Goal: Navigation & Orientation: Find specific page/section

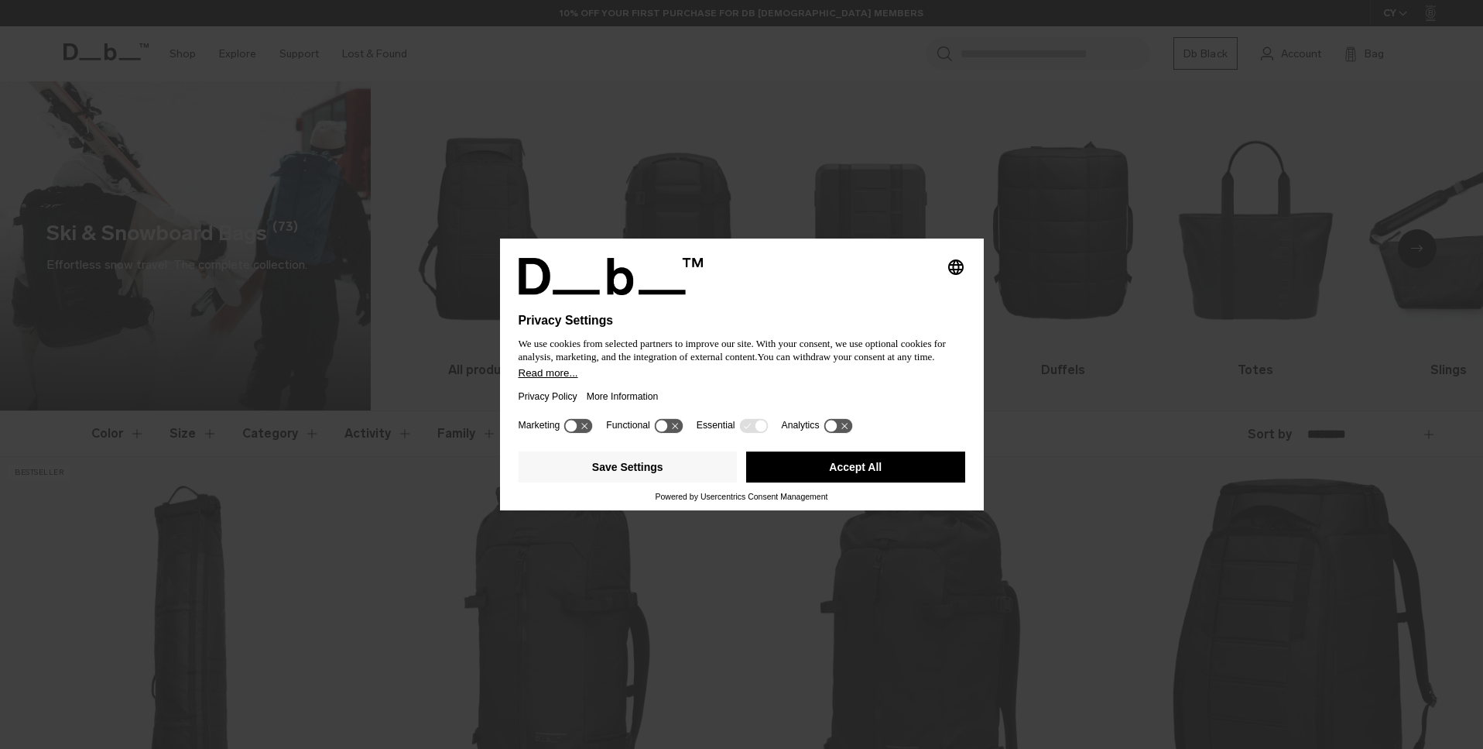
click at [779, 467] on button "Accept All" at bounding box center [855, 466] width 219 height 31
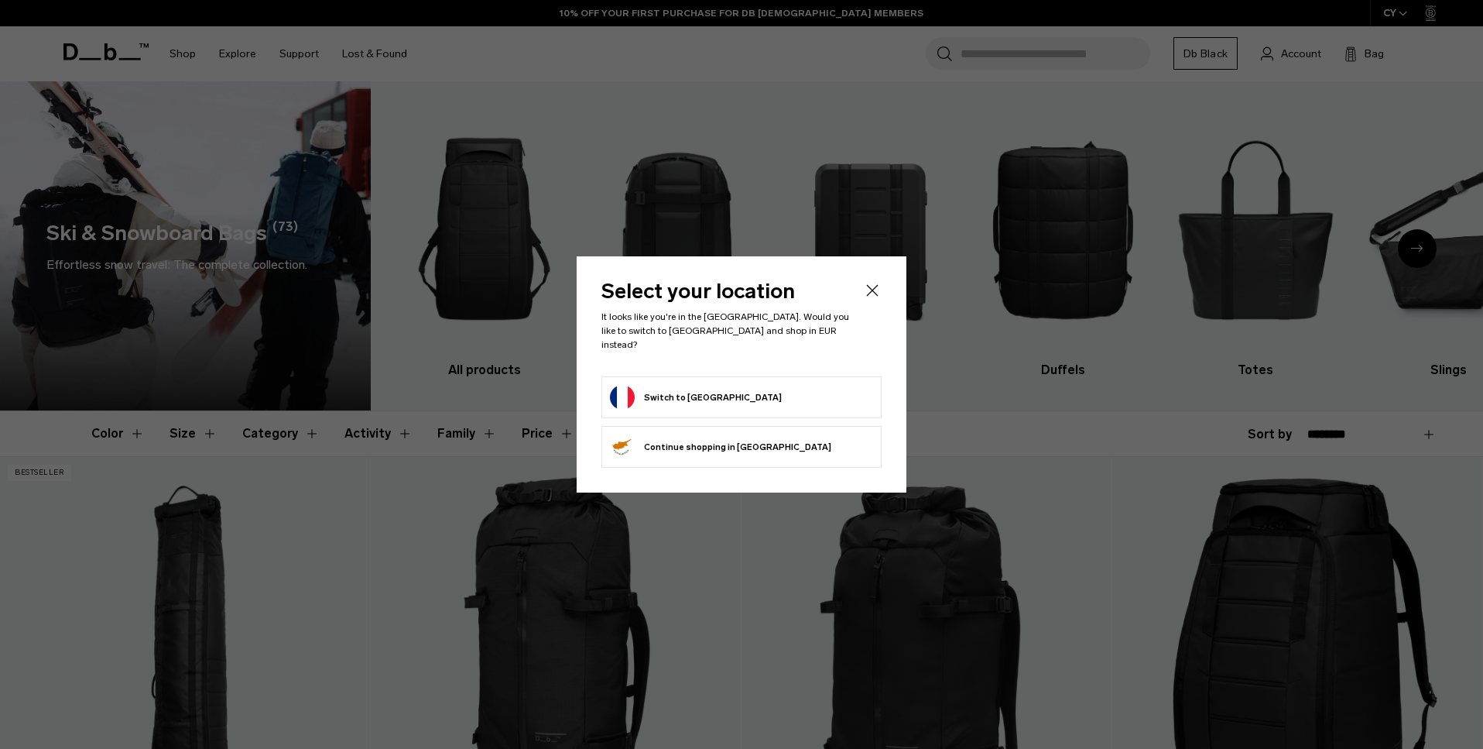
click at [869, 293] on icon "Close" at bounding box center [872, 290] width 19 height 19
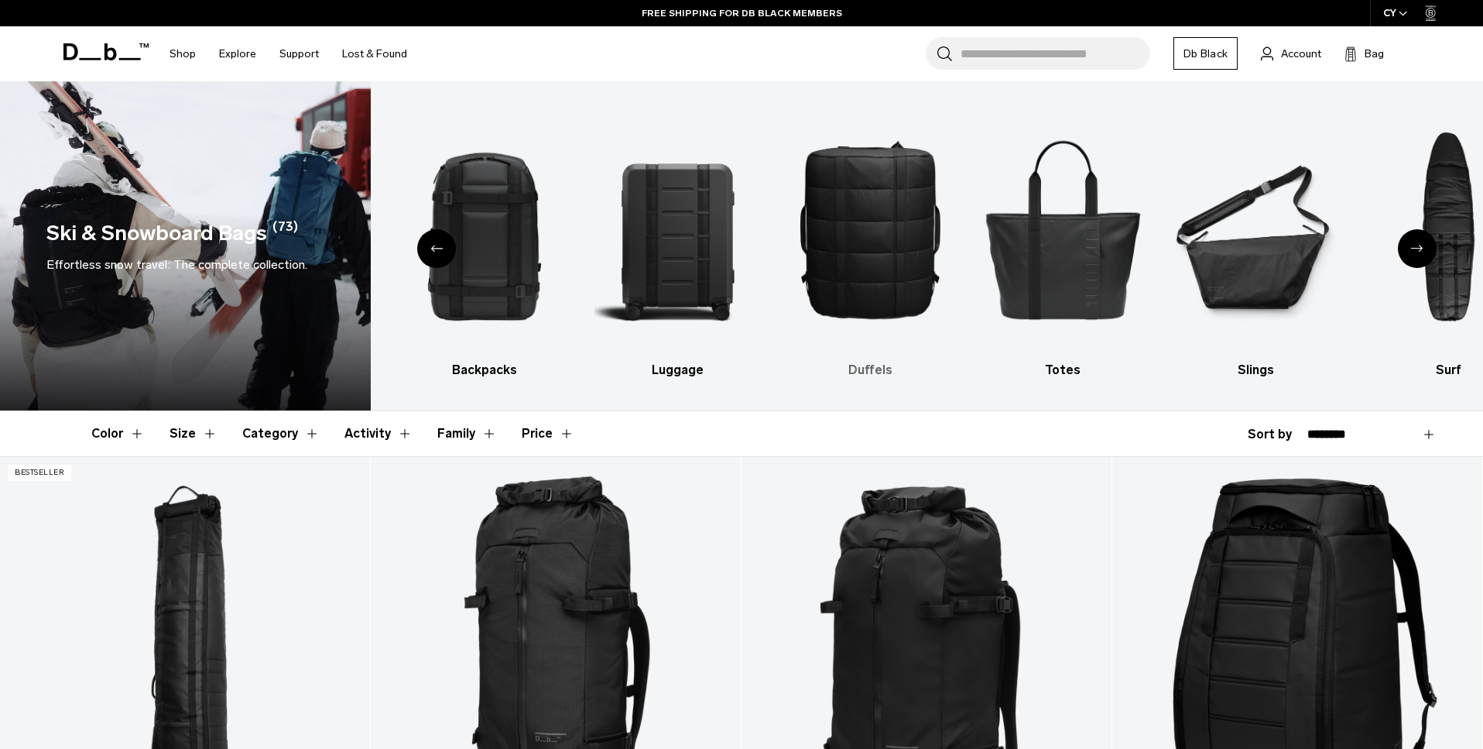
click at [924, 211] on img "4 / 10" at bounding box center [870, 229] width 166 height 249
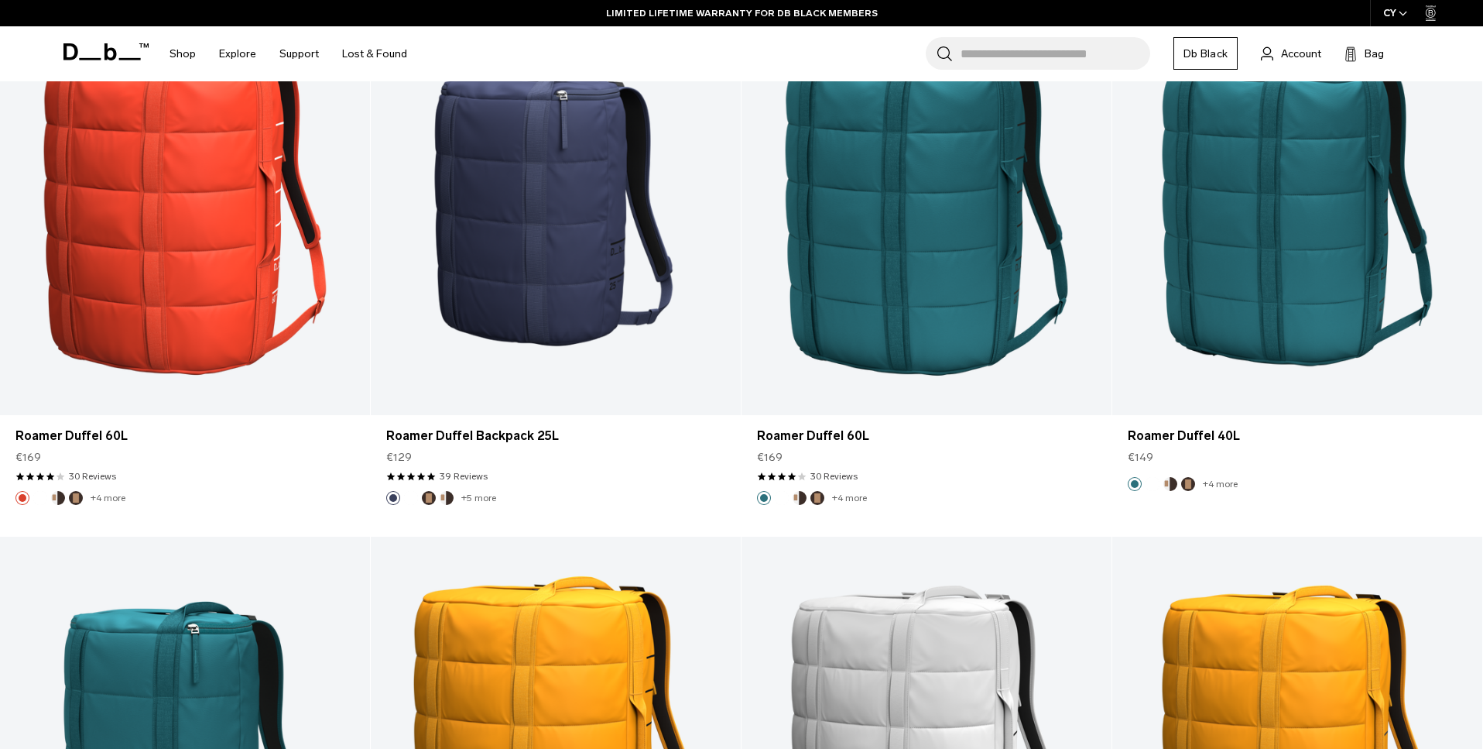
scroll to position [4102, 0]
